Goal: Transaction & Acquisition: Book appointment/travel/reservation

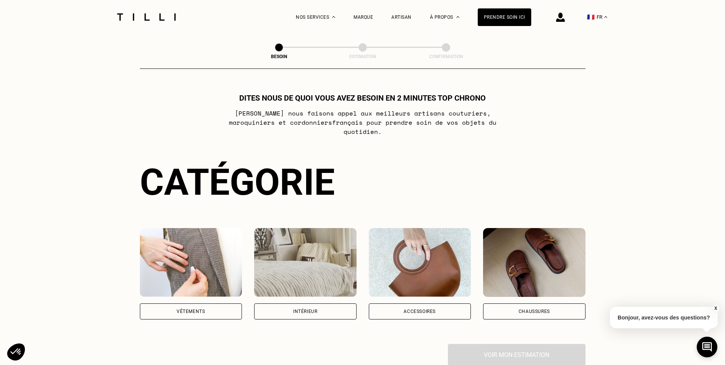
click at [189, 309] on div "Vêtements" at bounding box center [191, 311] width 28 height 5
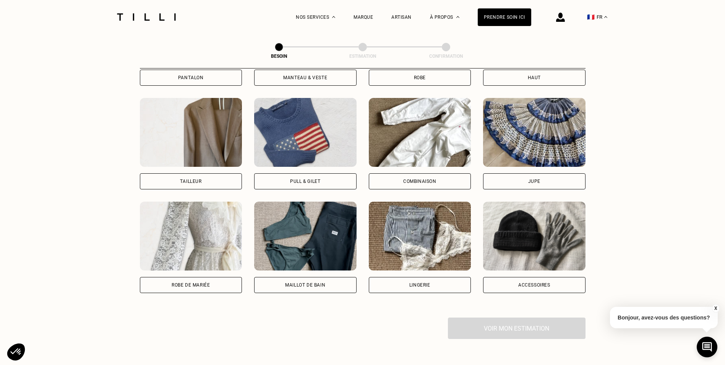
scroll to position [479, 0]
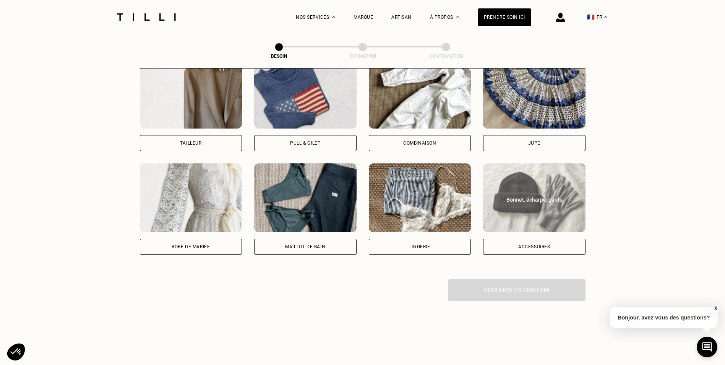
click at [534, 244] on div "Accessoires" at bounding box center [534, 246] width 32 height 5
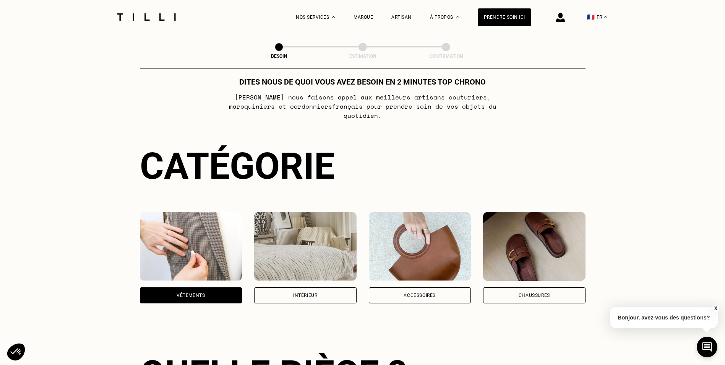
scroll to position [0, 0]
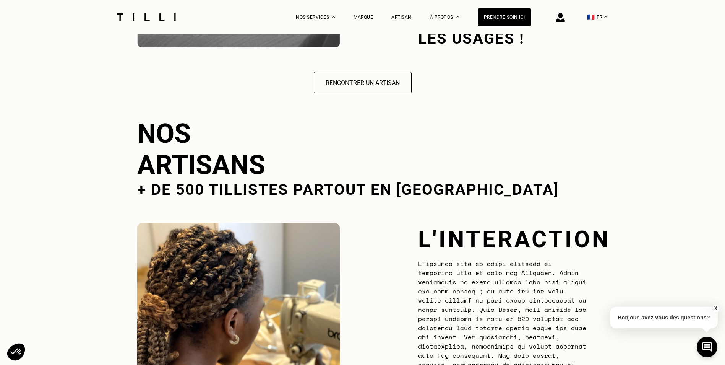
scroll to position [1327, 0]
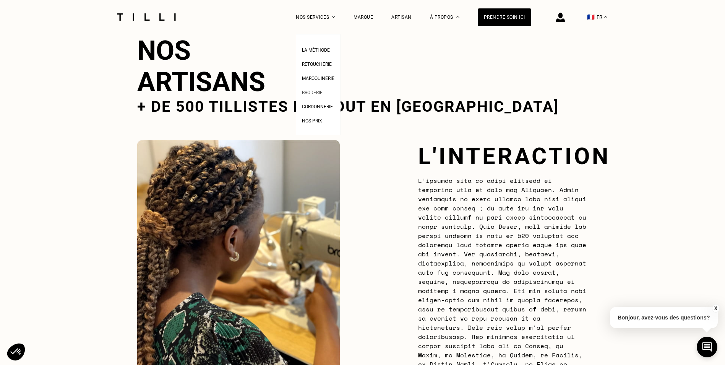
click at [317, 95] on span "Broderie" at bounding box center [312, 92] width 21 height 5
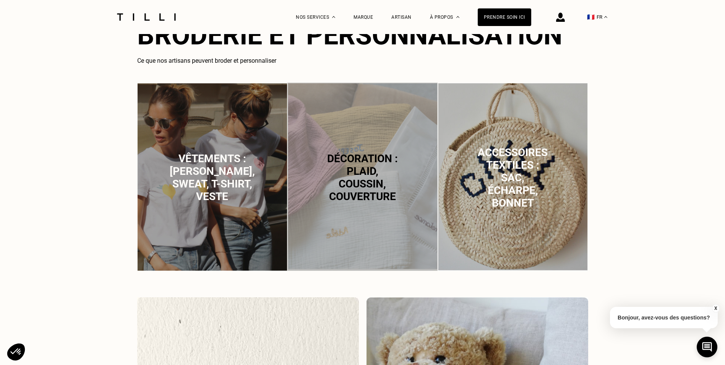
scroll to position [382, 0]
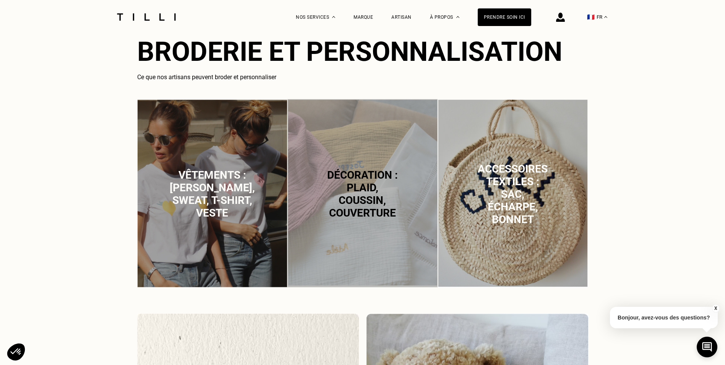
click at [358, 169] on span "Décoration : plaid, coussin, couverture" at bounding box center [362, 194] width 71 height 50
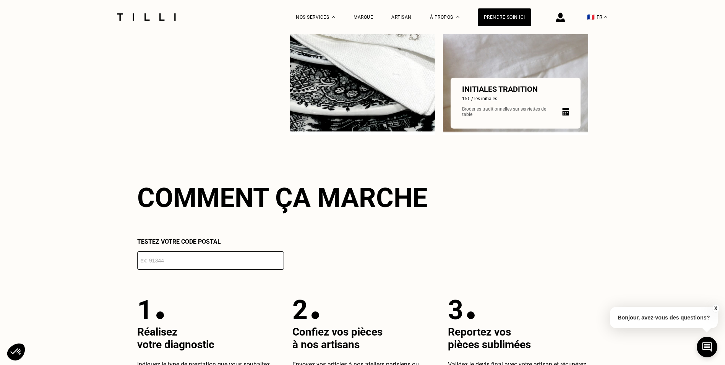
scroll to position [1125, 0]
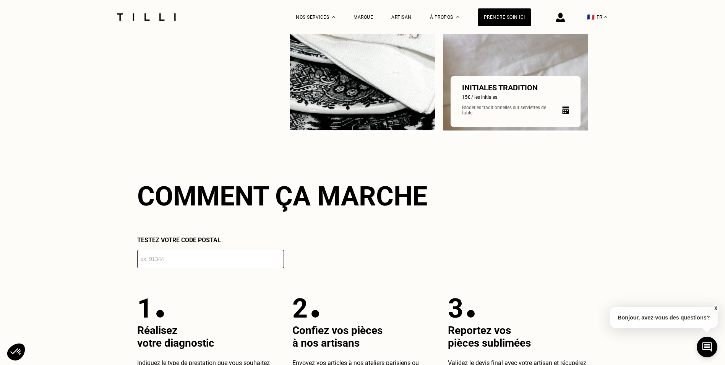
click at [495, 66] on img at bounding box center [515, 21] width 145 height 224
click at [504, 99] on div "Initiales tradition 15€ / les initiales Broderies traditionnelles sur serviette…" at bounding box center [515, 101] width 107 height 37
select select "FR"
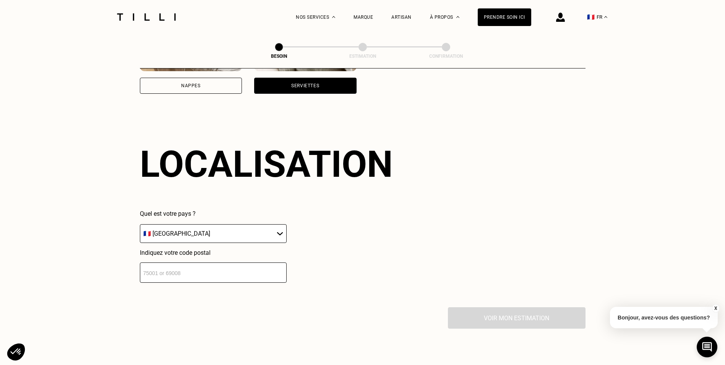
scroll to position [639, 0]
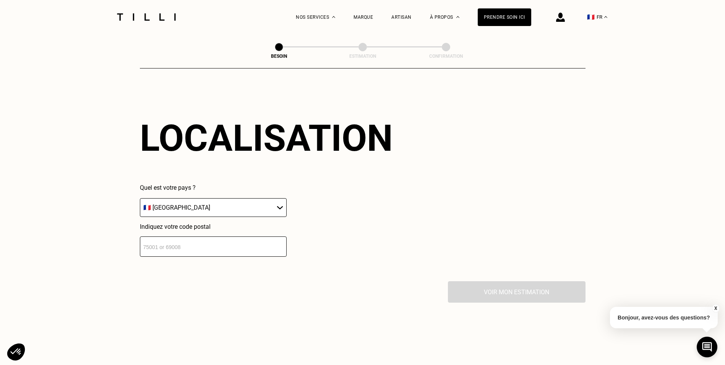
click at [150, 241] on input "number" at bounding box center [213, 246] width 147 height 20
click at [144, 240] on input "number" at bounding box center [213, 246] width 147 height 20
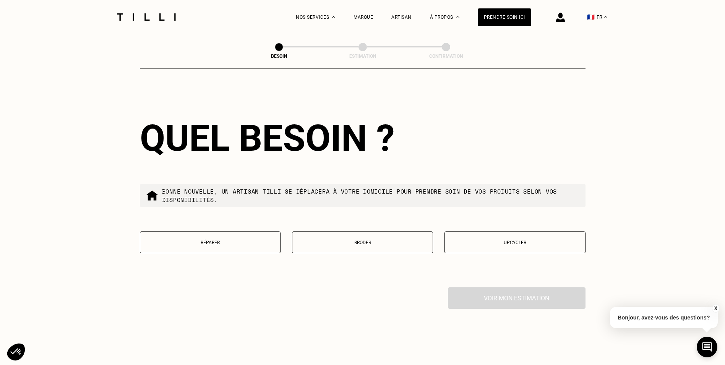
scroll to position [829, 0]
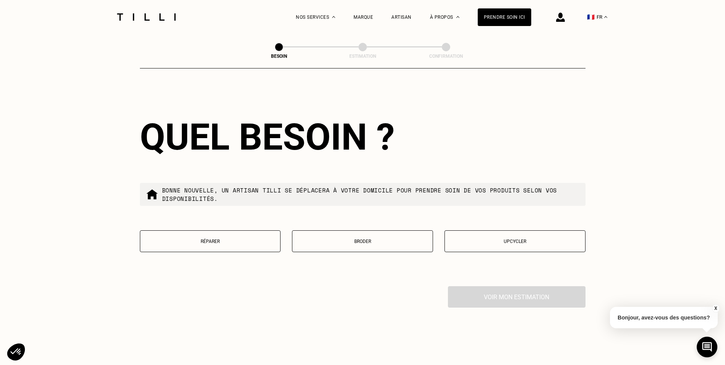
type input "34000"
click at [489, 239] on p "Upcycler" at bounding box center [515, 241] width 133 height 5
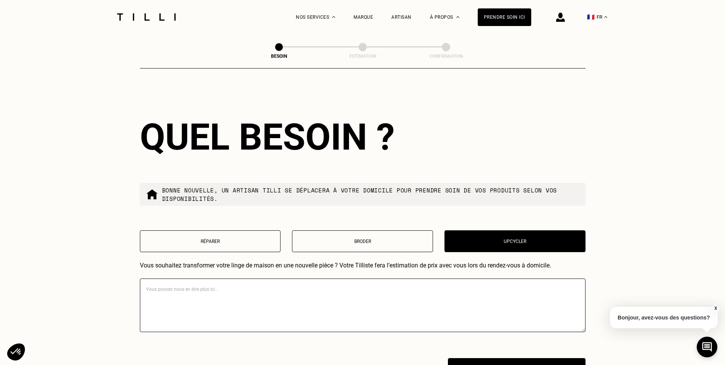
click at [367, 239] on p "Broder" at bounding box center [362, 241] width 133 height 5
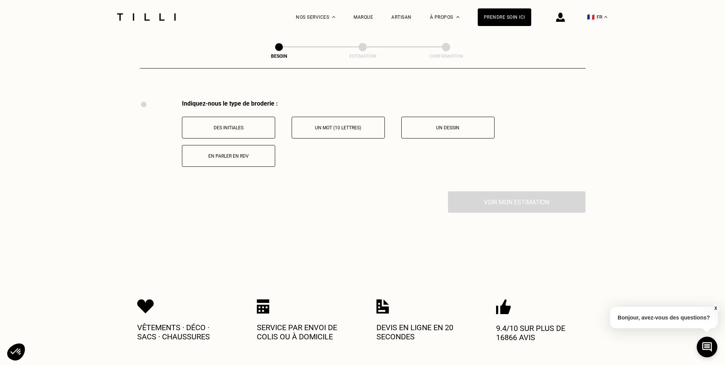
scroll to position [1025, 0]
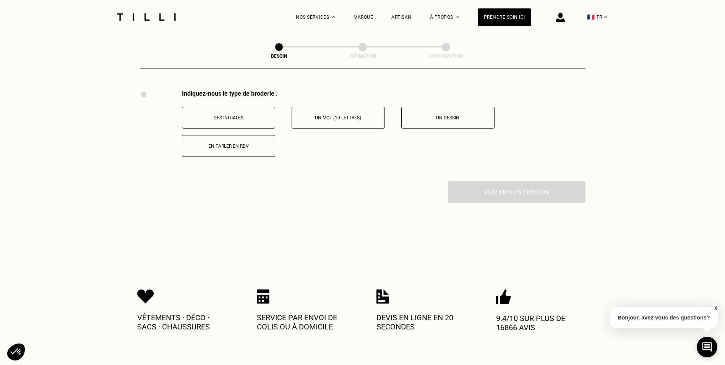
click at [328, 115] on p "Un mot (10 lettres)" at bounding box center [338, 117] width 85 height 5
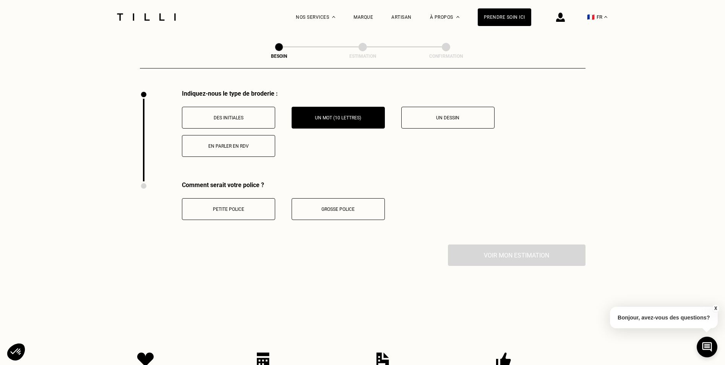
click at [245, 206] on p "Petite police" at bounding box center [228, 208] width 85 height 5
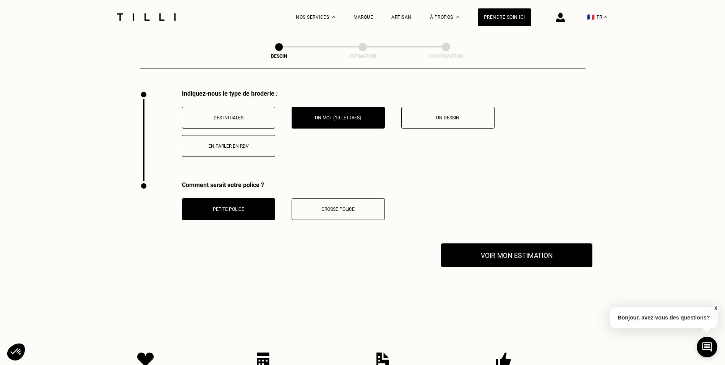
click at [518, 252] on button "Voir mon estimation" at bounding box center [516, 255] width 151 height 24
